Goal: Find specific page/section: Find specific page/section

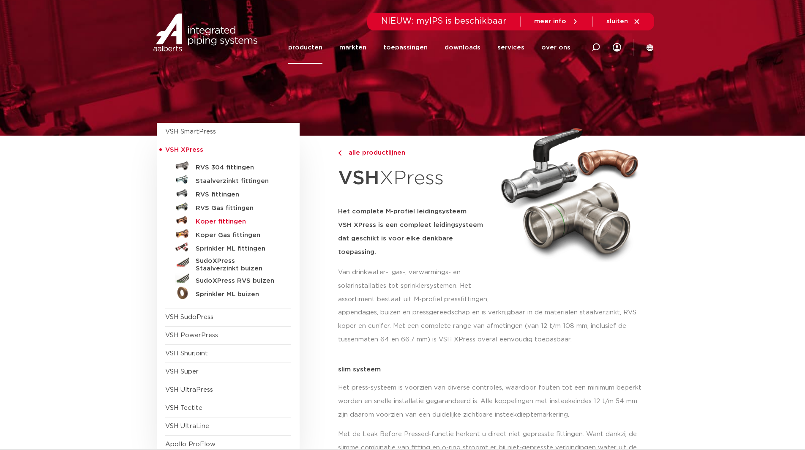
click at [218, 220] on h5 "Koper fittingen" at bounding box center [238, 222] width 84 height 8
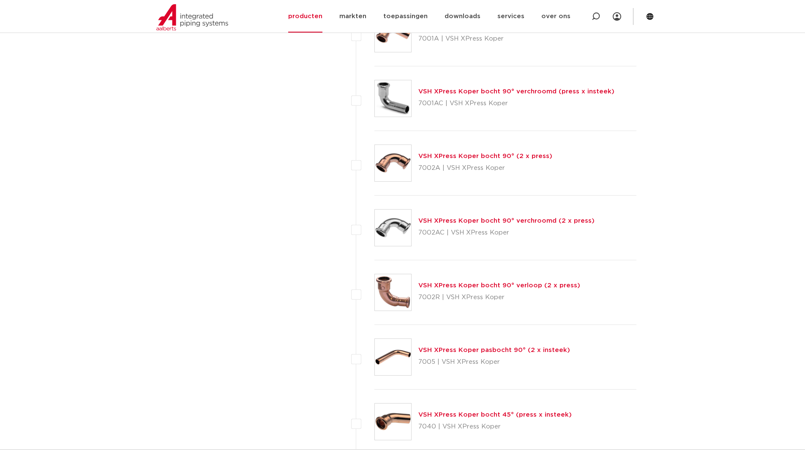
scroll to position [1605, 0]
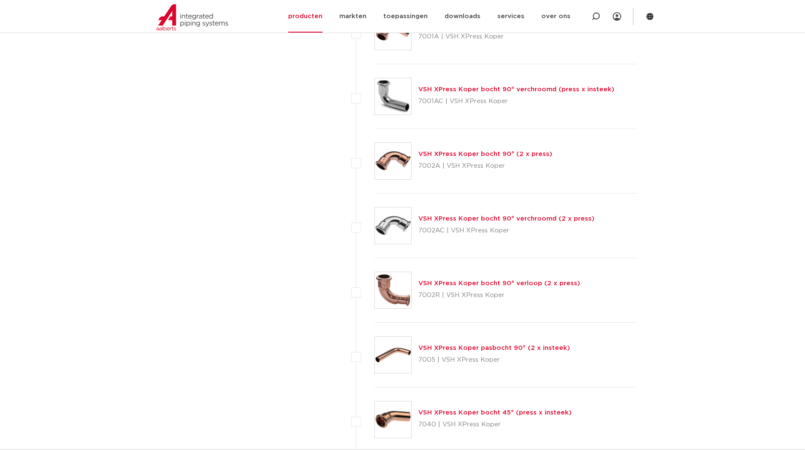
click at [447, 150] on div "VSH XPress Koper bocht 90° (2 x press) 7002A | VSH XPress Koper" at bounding box center [485, 161] width 134 height 24
click at [447, 152] on link "VSH XPress Koper bocht 90° (2 x press)" at bounding box center [485, 154] width 134 height 6
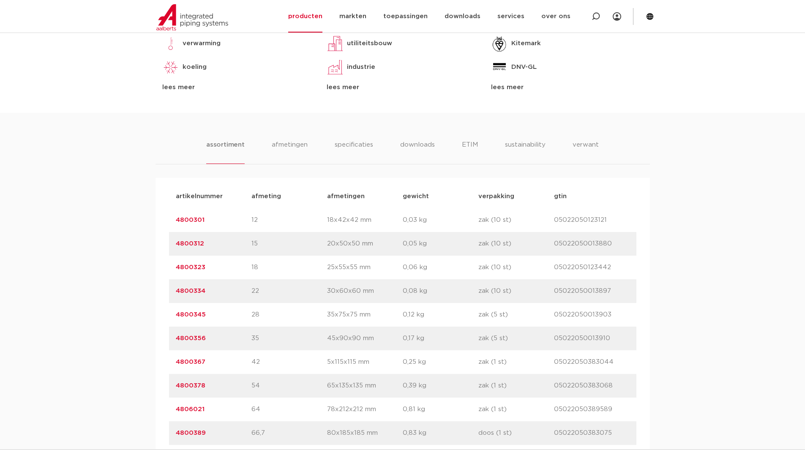
scroll to position [422, 0]
